Goal: Transaction & Acquisition: Purchase product/service

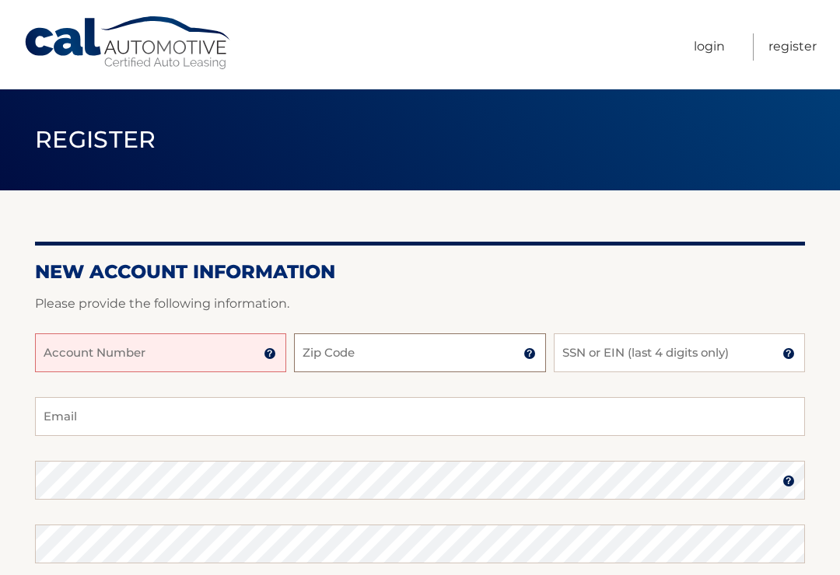
click at [339, 353] on input "Zip Code" at bounding box center [419, 353] width 251 height 39
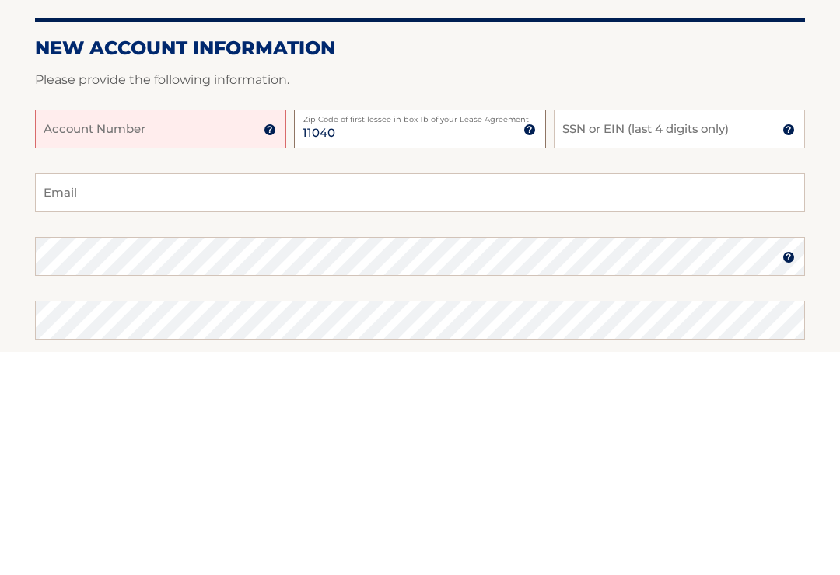
type input "11040"
click at [78, 334] on input "Account Number" at bounding box center [160, 353] width 251 height 39
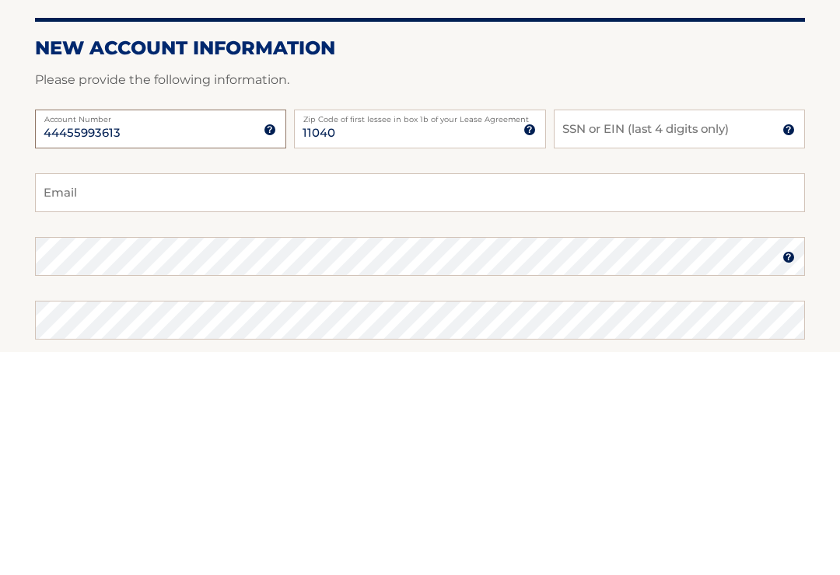
type input "44455993613"
click at [597, 334] on input "SSN or EIN (last 4 digits only)" at bounding box center [679, 353] width 251 height 39
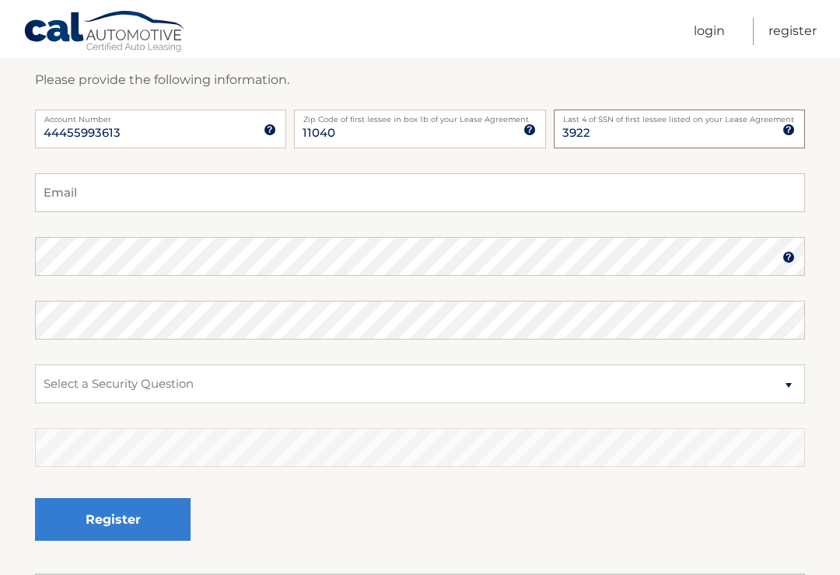
type input "3922"
click at [50, 191] on input "Email" at bounding box center [420, 192] width 770 height 39
type input "markmac8@icloud.com"
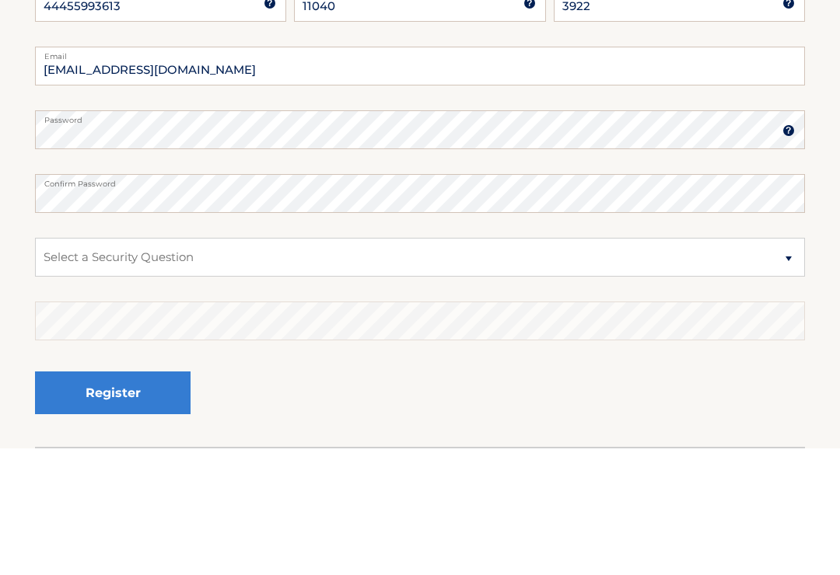
scroll to position [339, 0]
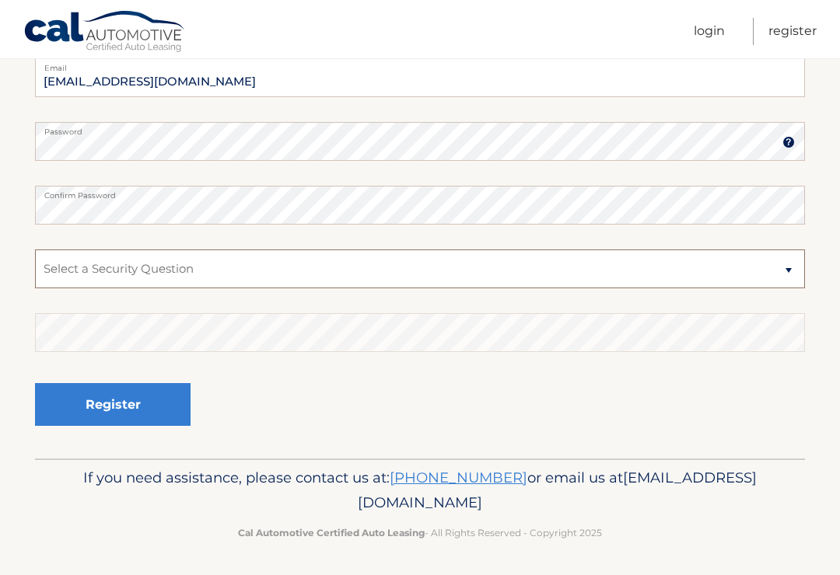
click at [67, 266] on select "Select a Security Question What was the name of your elementary school? What is…" at bounding box center [420, 269] width 770 height 39
select select "2"
click at [54, 268] on select "Select a Security Question What was the name of your elementary school? What is…" at bounding box center [420, 269] width 770 height 39
click at [74, 400] on button "Register" at bounding box center [113, 404] width 156 height 43
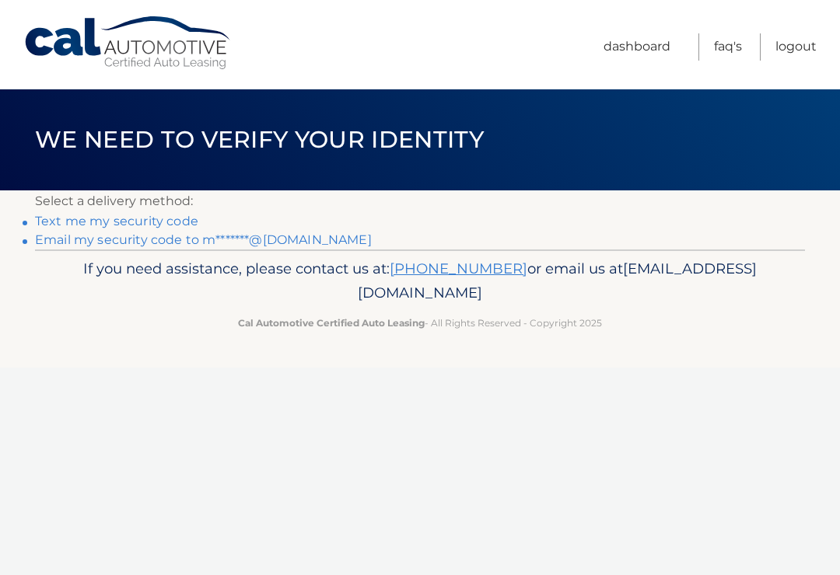
click at [81, 240] on link "Email my security code to m*******@icloud.com" at bounding box center [203, 240] width 337 height 15
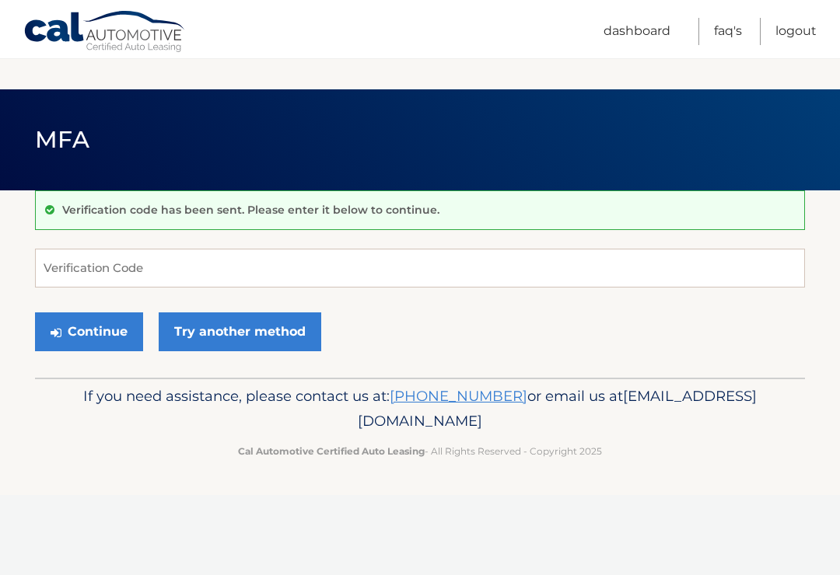
scroll to position [138, 0]
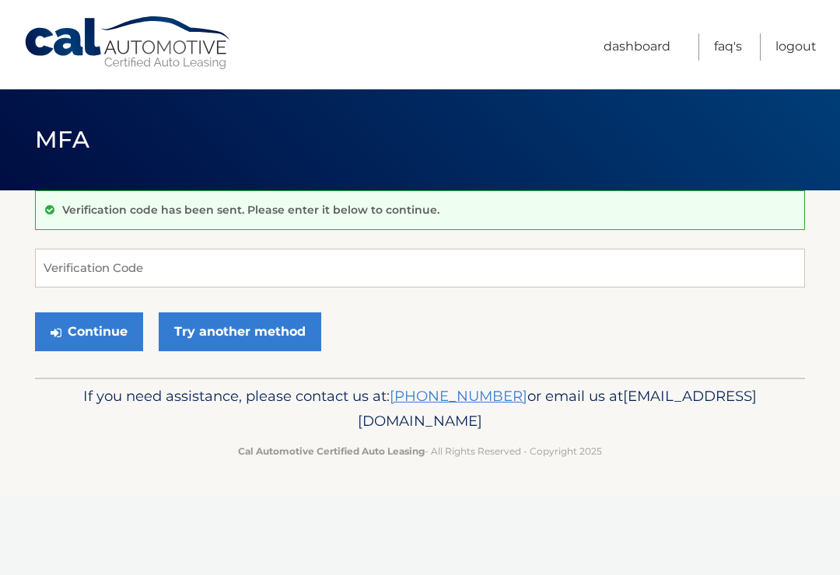
click at [207, 327] on link "Try another method" at bounding box center [240, 332] width 163 height 39
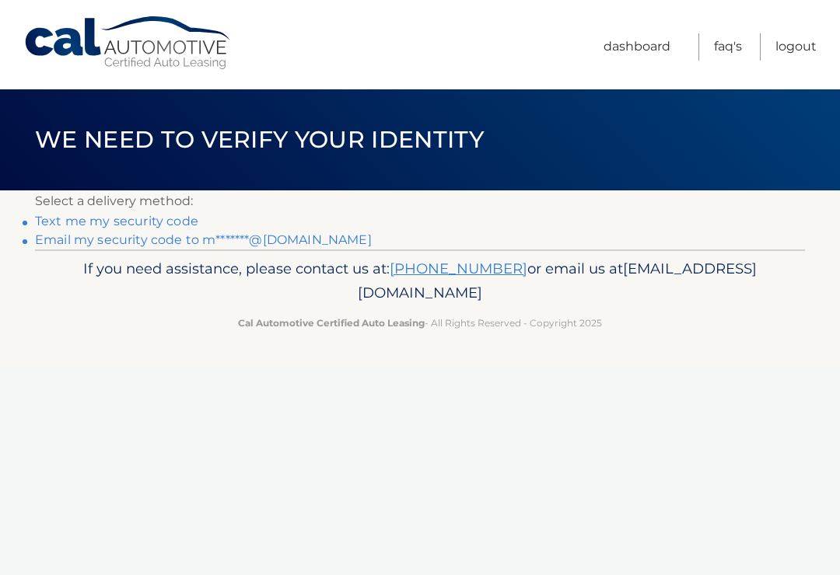
click at [103, 247] on link "Email my security code to m*******@[DOMAIN_NAME]" at bounding box center [203, 240] width 337 height 15
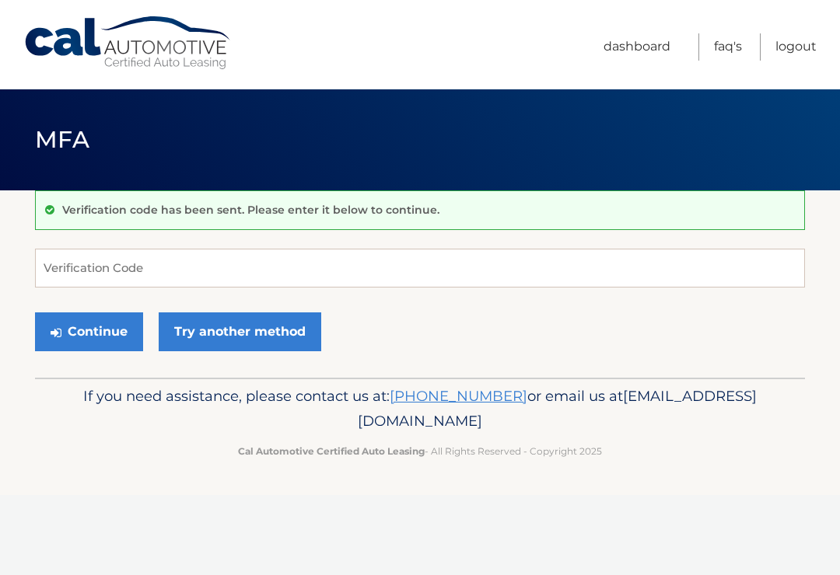
click at [80, 339] on button "Continue" at bounding box center [89, 332] width 108 height 39
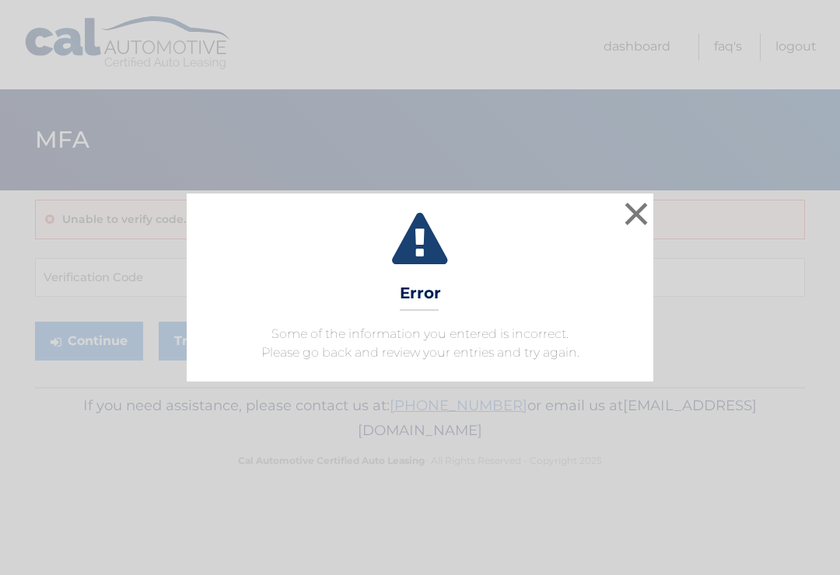
click at [631, 212] on button "×" at bounding box center [636, 213] width 31 height 31
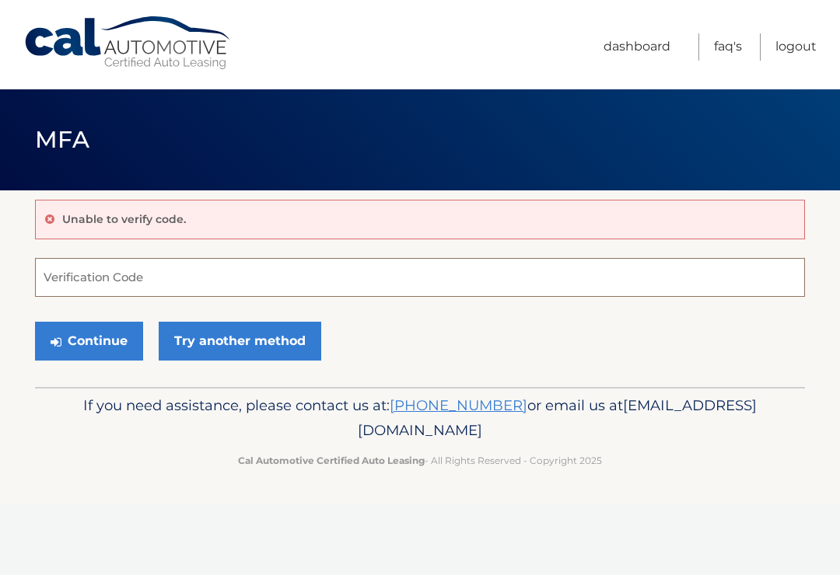
click at [72, 278] on input "Verification Code" at bounding box center [420, 277] width 770 height 39
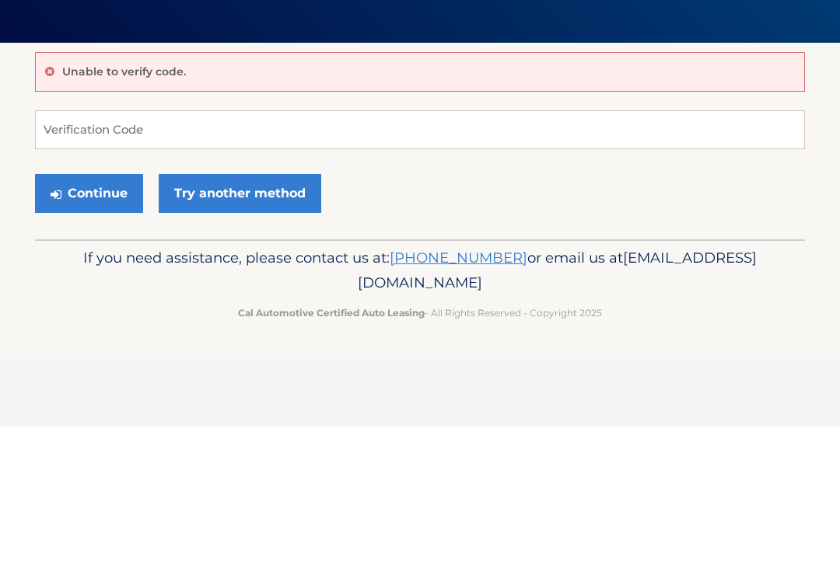
click at [61, 200] on div "Unable to verify code." at bounding box center [420, 220] width 770 height 40
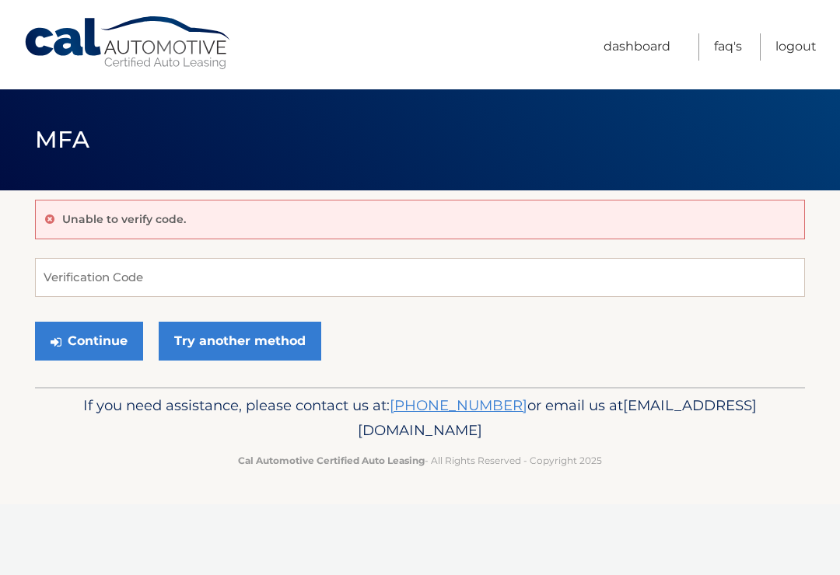
click at [37, 222] on div "Unable to verify code." at bounding box center [420, 220] width 770 height 40
click at [54, 286] on input "Verification Code" at bounding box center [420, 277] width 770 height 39
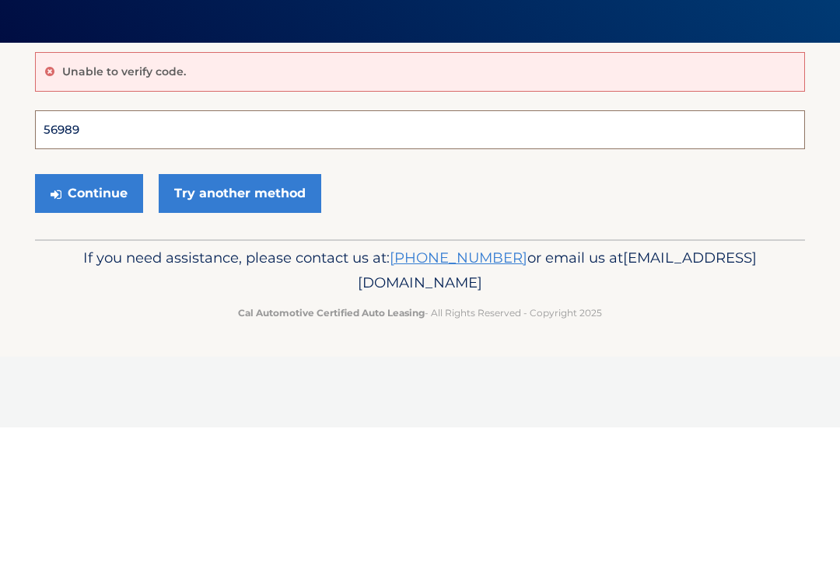
type input "569895"
click at [89, 322] on button "Continue" at bounding box center [89, 341] width 108 height 39
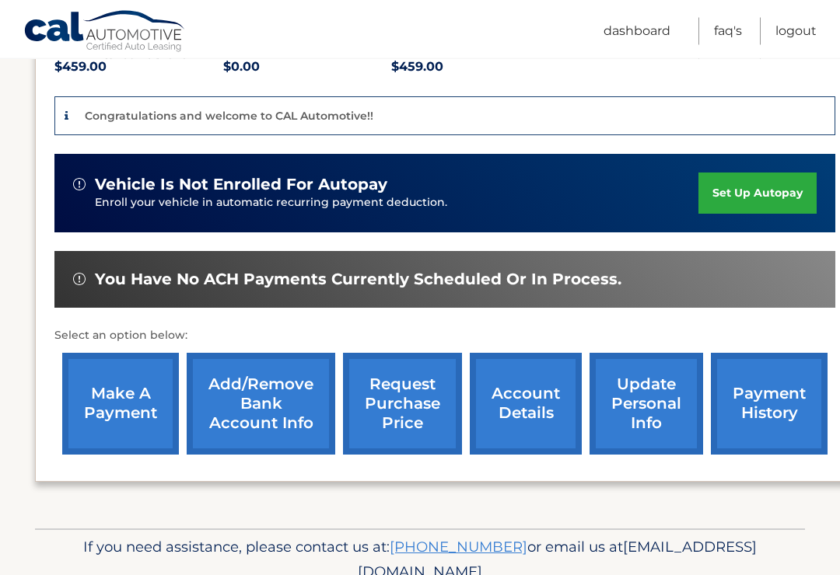
scroll to position [397, 0]
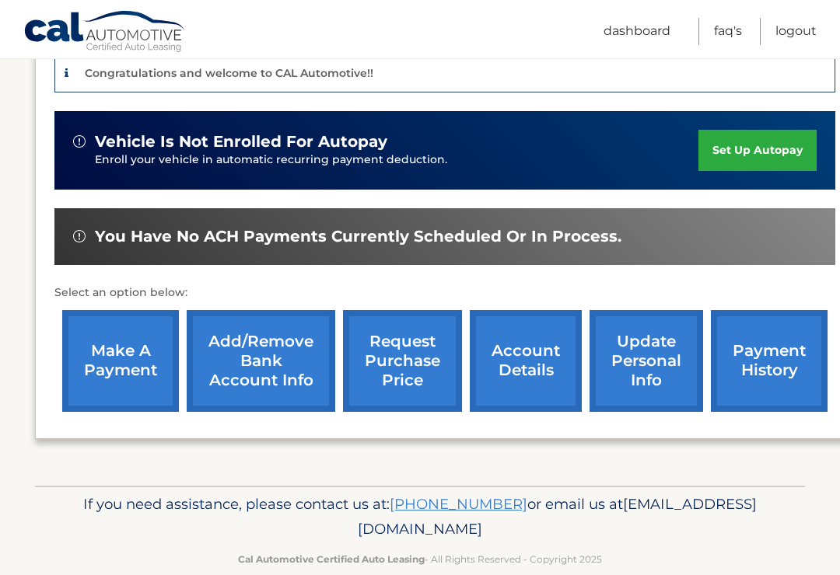
click at [126, 355] on link "make a payment" at bounding box center [120, 361] width 117 height 102
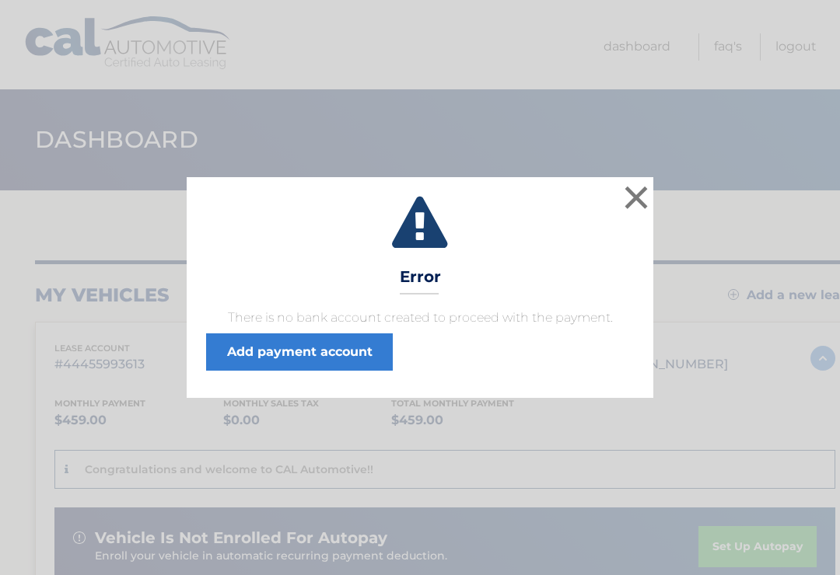
click at [264, 352] on link "Add payment account" at bounding box center [299, 352] width 187 height 37
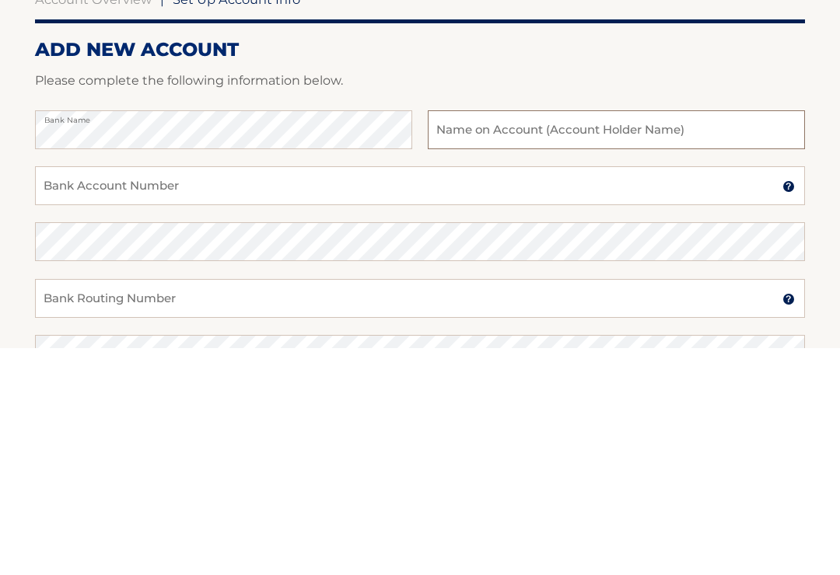
click at [450, 338] on input "text" at bounding box center [616, 357] width 377 height 39
type input "[PERSON_NAME]"
click at [64, 394] on input "Bank Account Number" at bounding box center [420, 413] width 770 height 39
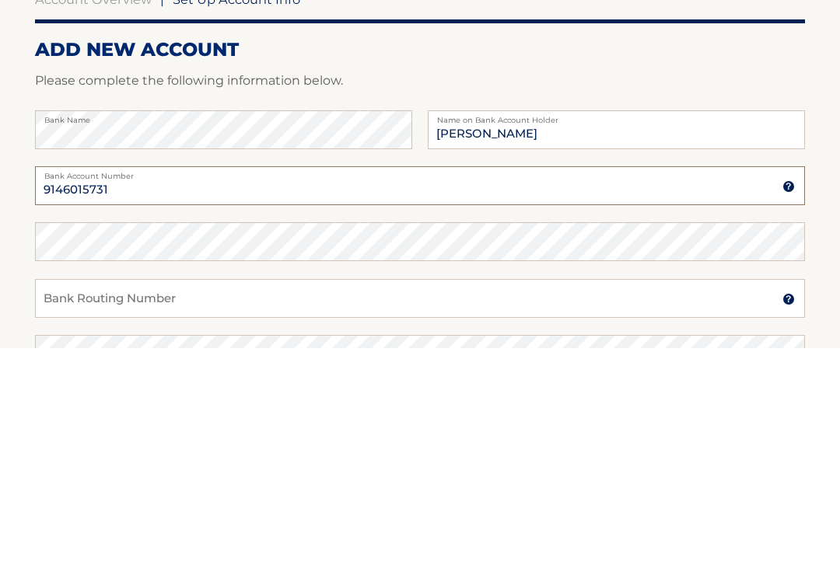
type input "9146015731"
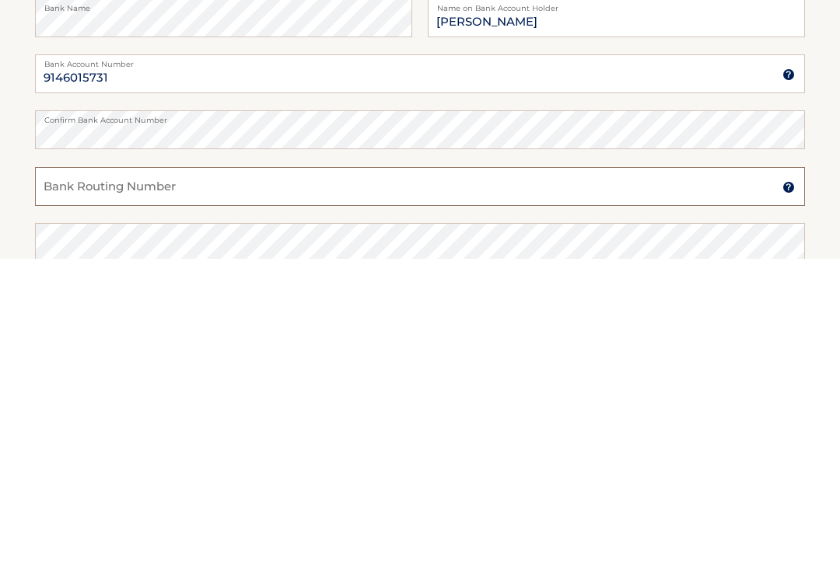
click at [69, 484] on input "Bank Routing Number" at bounding box center [420, 503] width 770 height 39
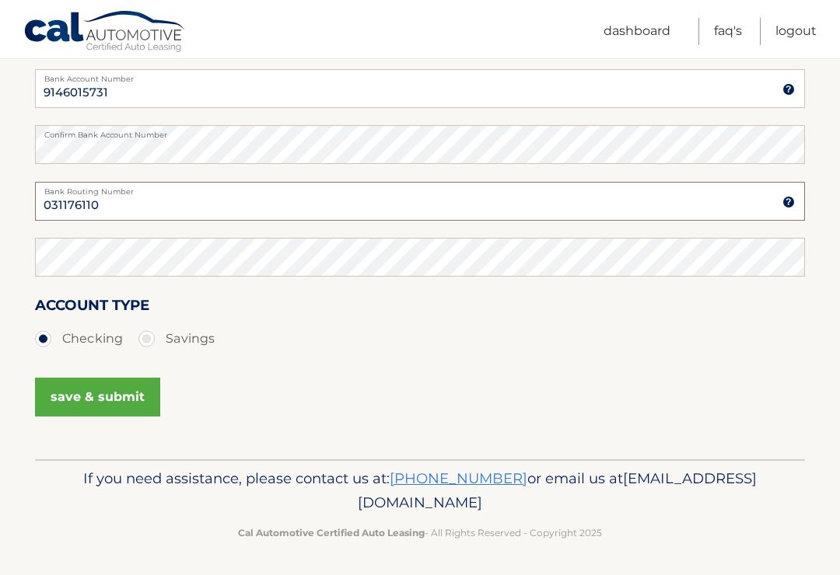
type input "031176110"
click at [79, 402] on button "save & submit" at bounding box center [97, 397] width 125 height 39
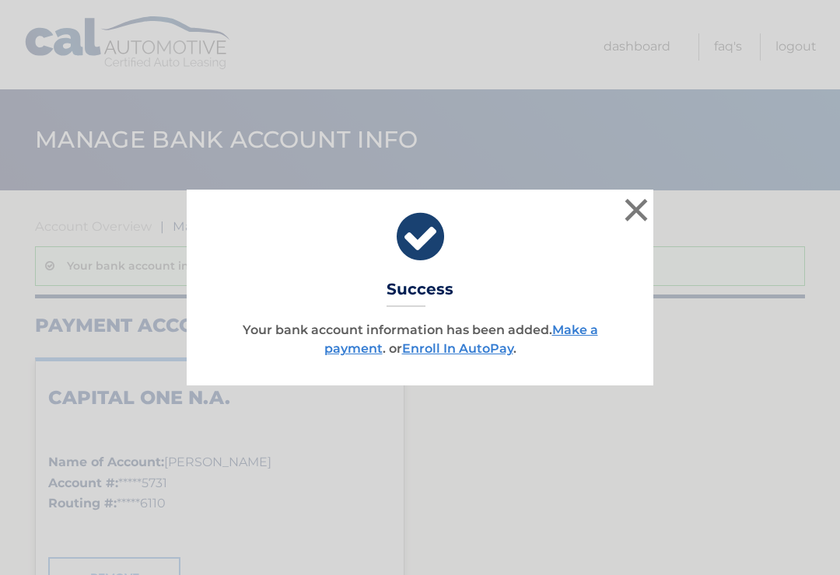
click at [575, 327] on link "Make a payment" at bounding box center [461, 339] width 274 height 33
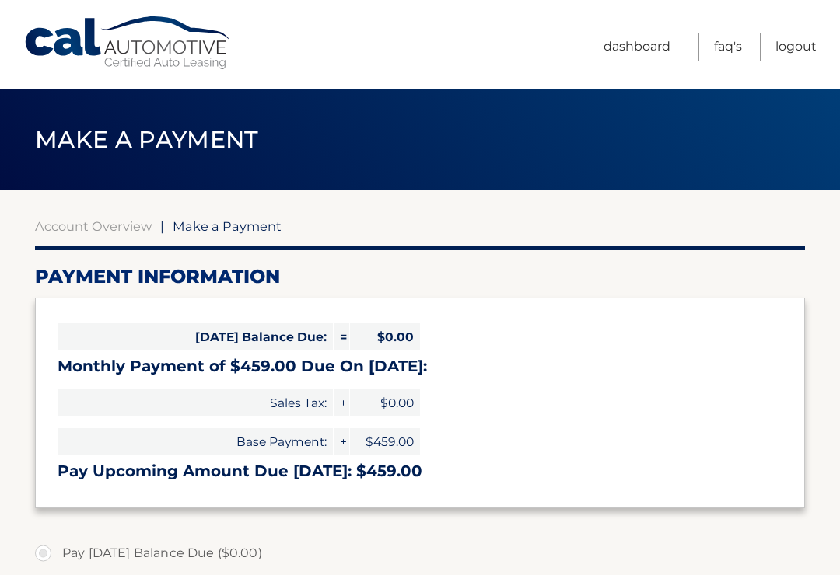
select select "MDA2YWUyYTMtODZiZS00ODU1LWJiNDYtNGZlYWIzMjNmYWI1"
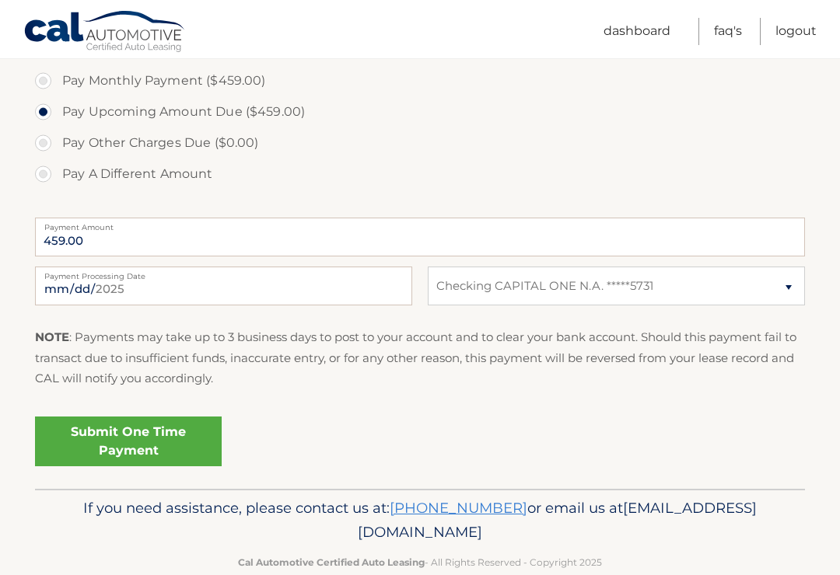
scroll to position [508, 0]
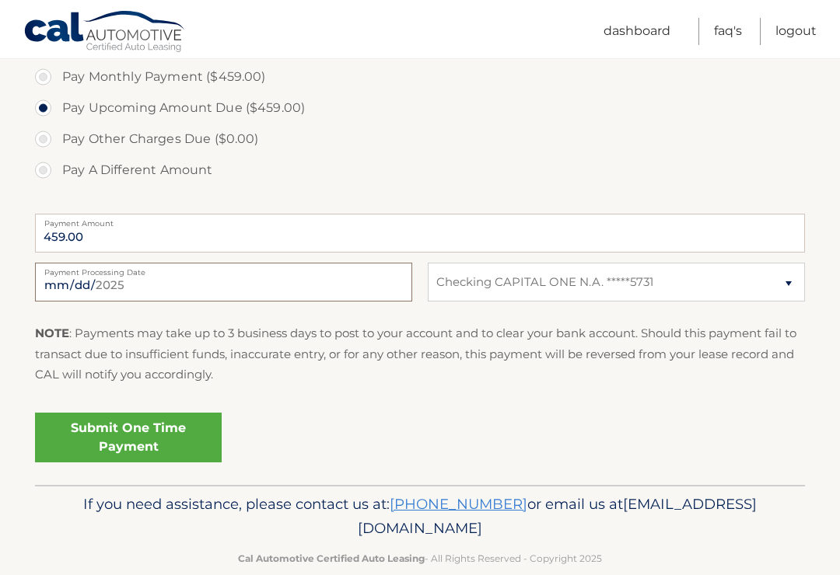
click at [136, 293] on input "2025-09-06" at bounding box center [223, 282] width 377 height 39
click at [98, 443] on link "Submit One Time Payment" at bounding box center [128, 438] width 187 height 50
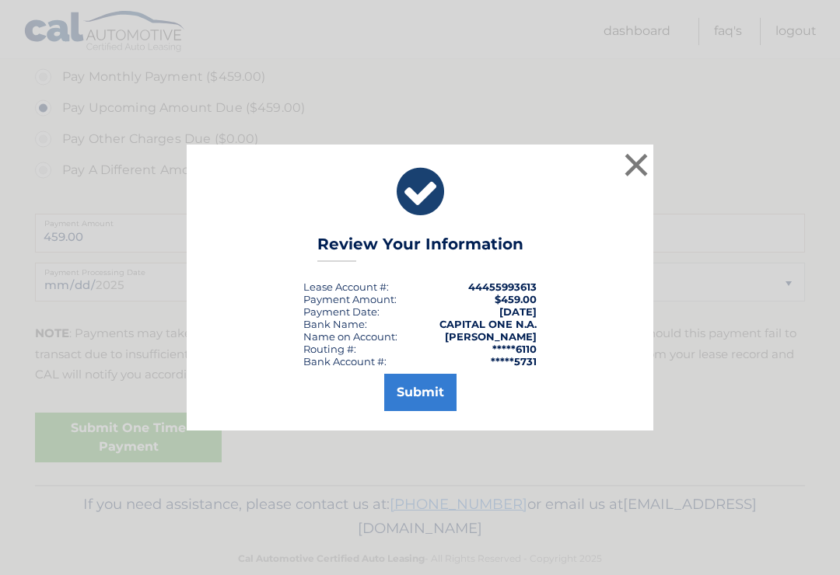
click at [417, 411] on button "Submit" at bounding box center [420, 392] width 72 height 37
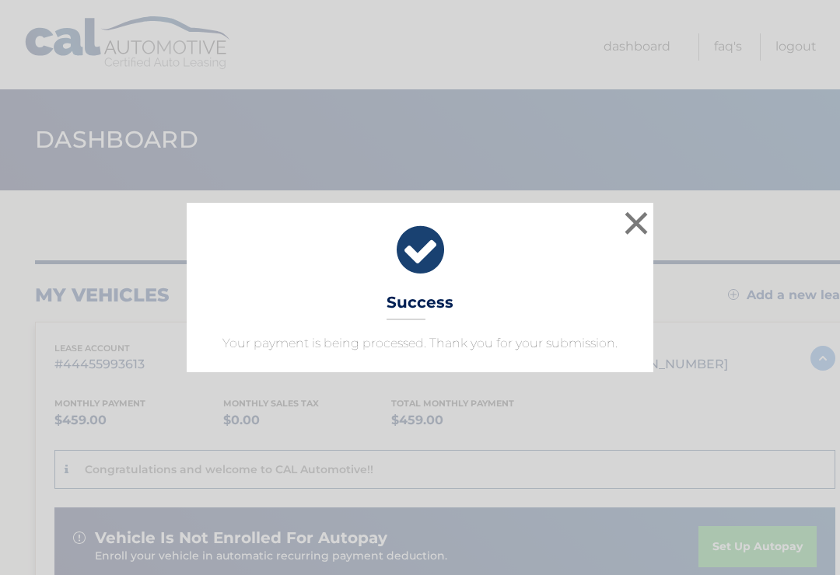
click at [638, 223] on button "×" at bounding box center [636, 223] width 31 height 31
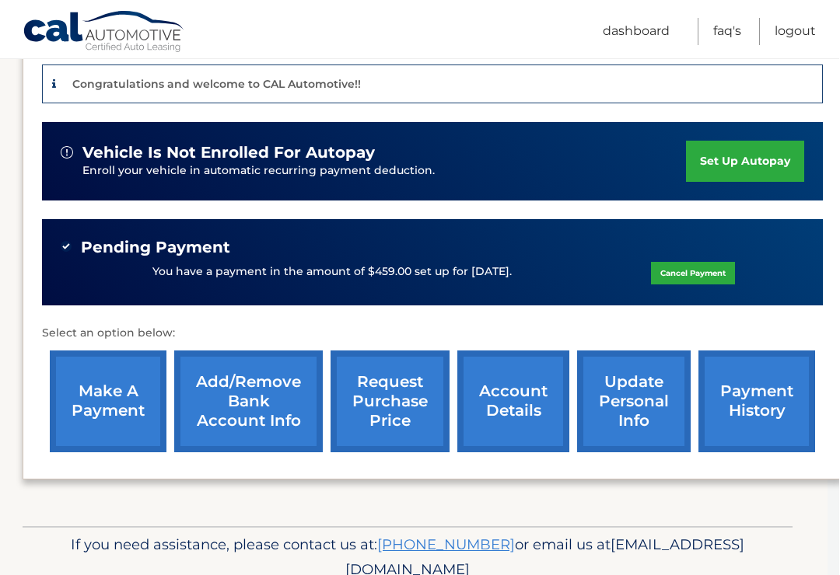
scroll to position [425, 12]
